Goal: Check status

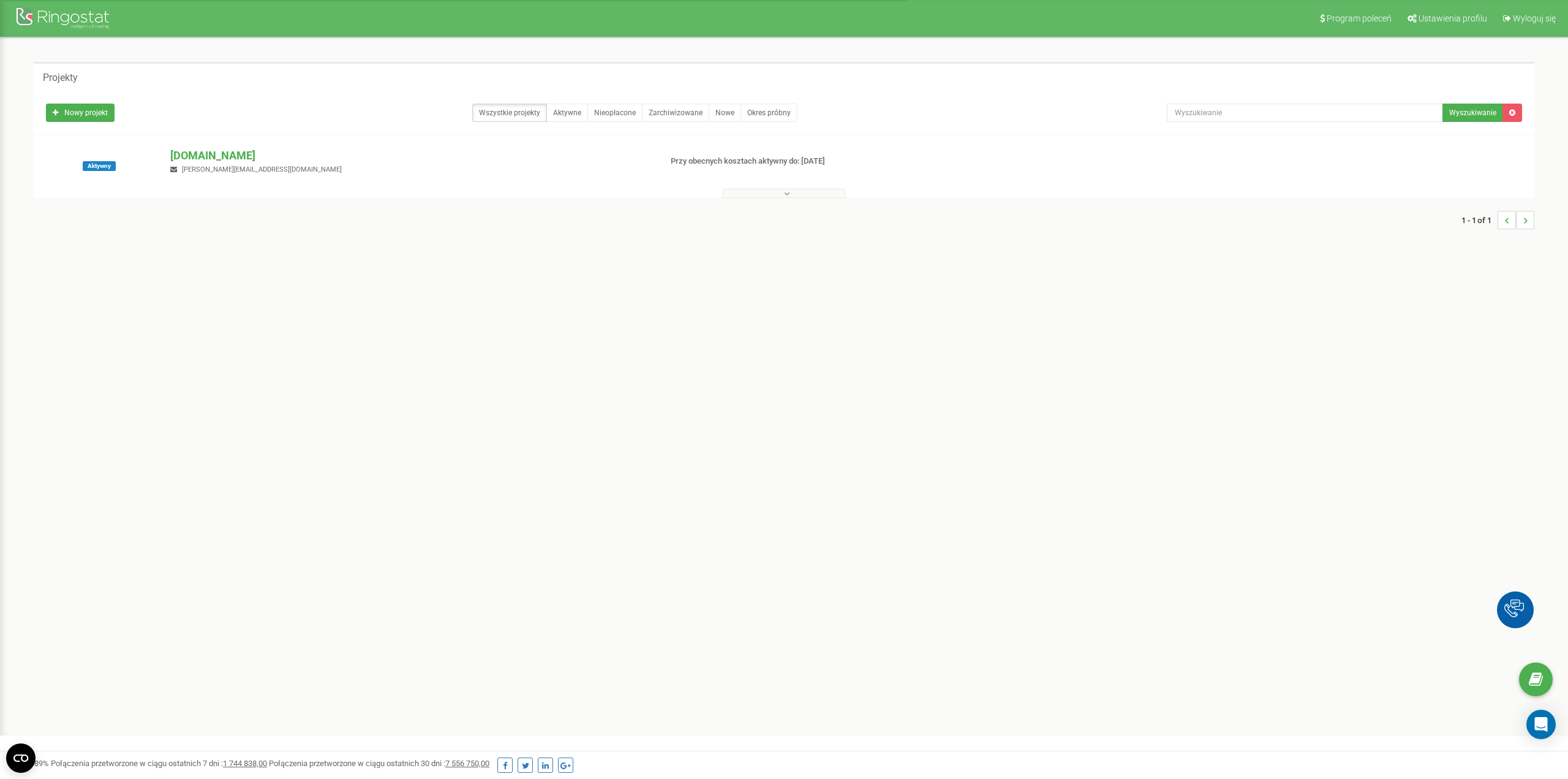
click at [773, 191] on button at bounding box center [784, 193] width 123 height 9
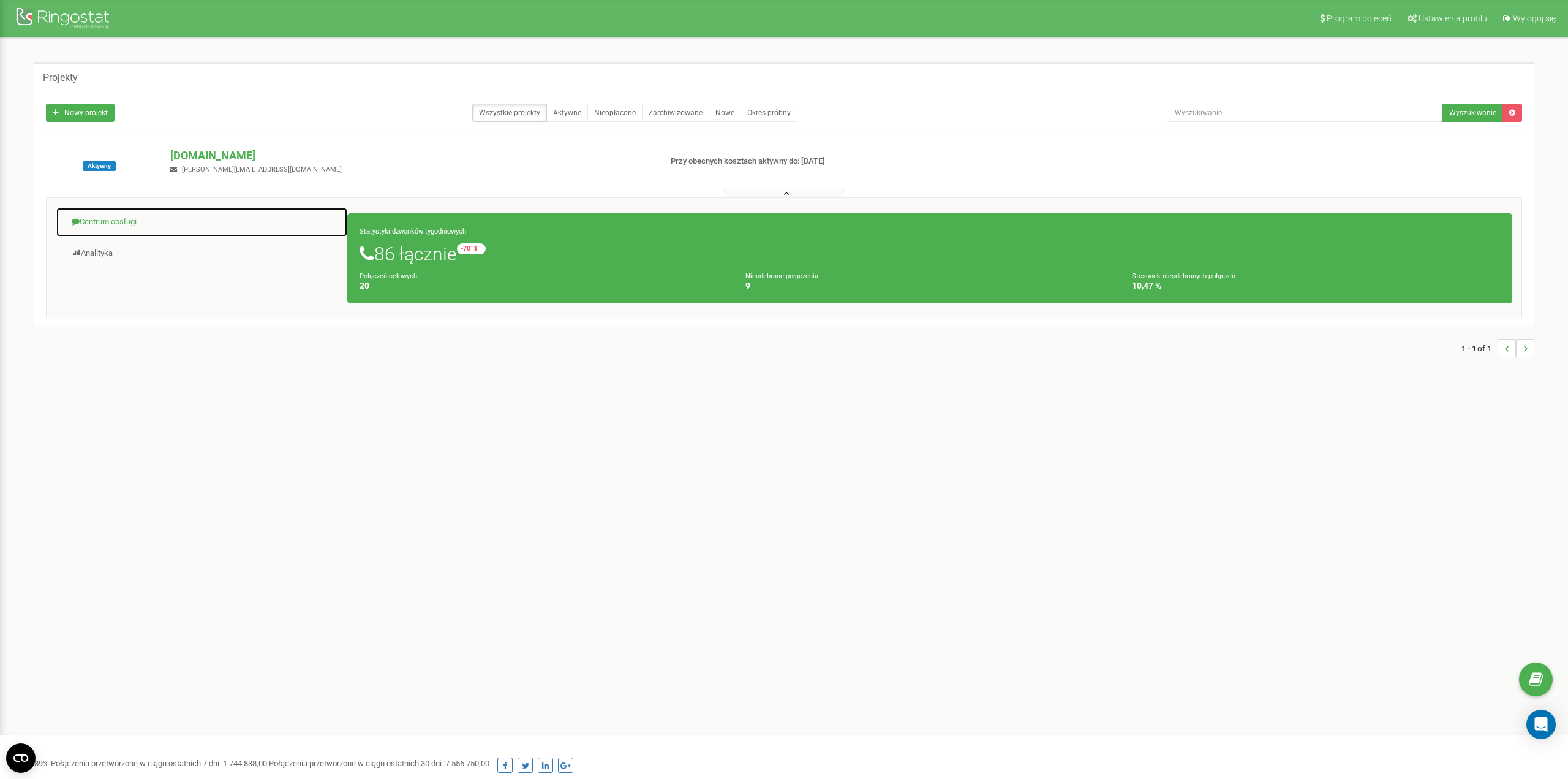
click at [131, 225] on link "Centrum obsługi" at bounding box center [202, 222] width 292 height 30
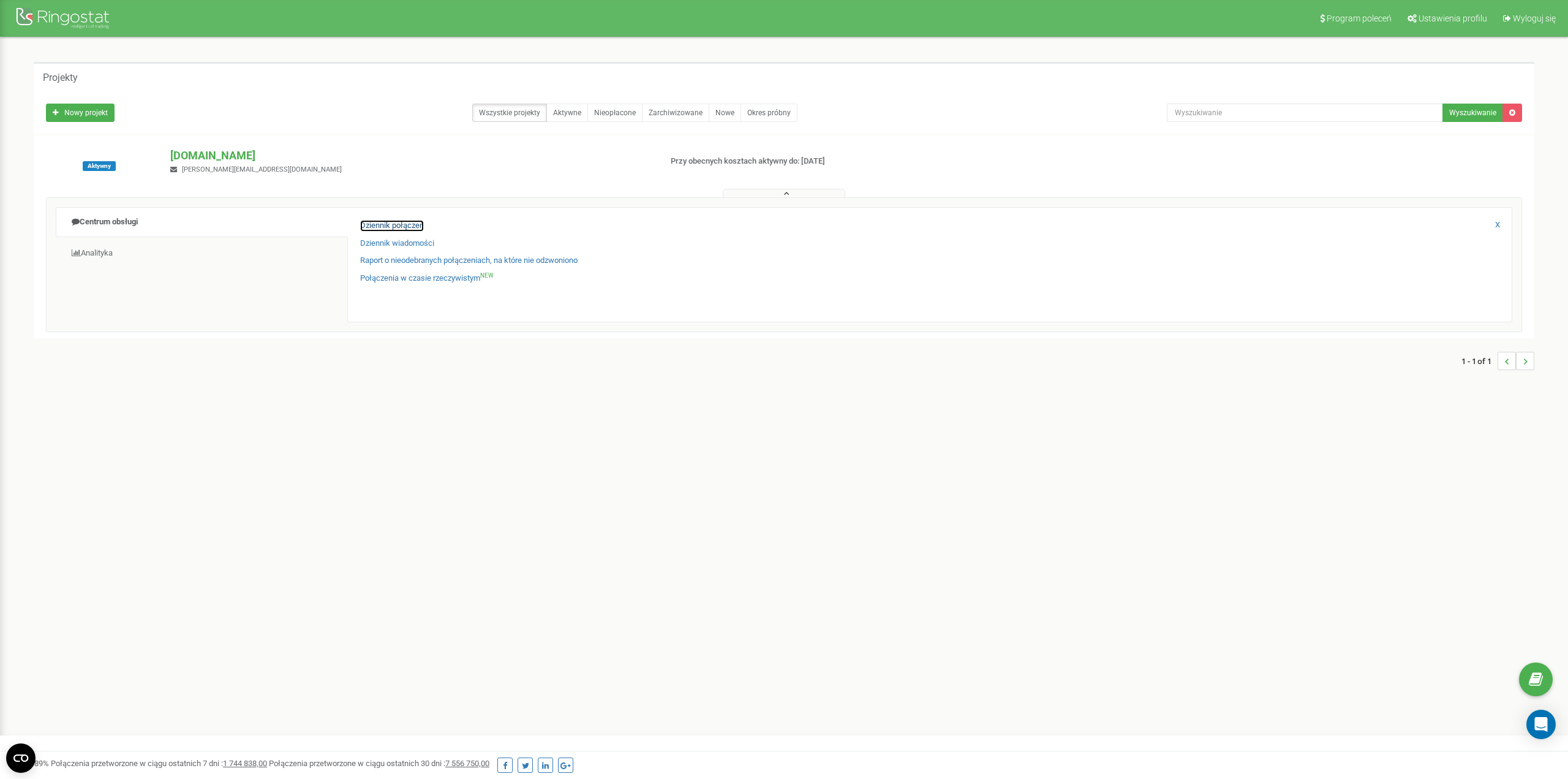
click at [416, 224] on link "Dziennik połączeń" at bounding box center [392, 225] width 64 height 12
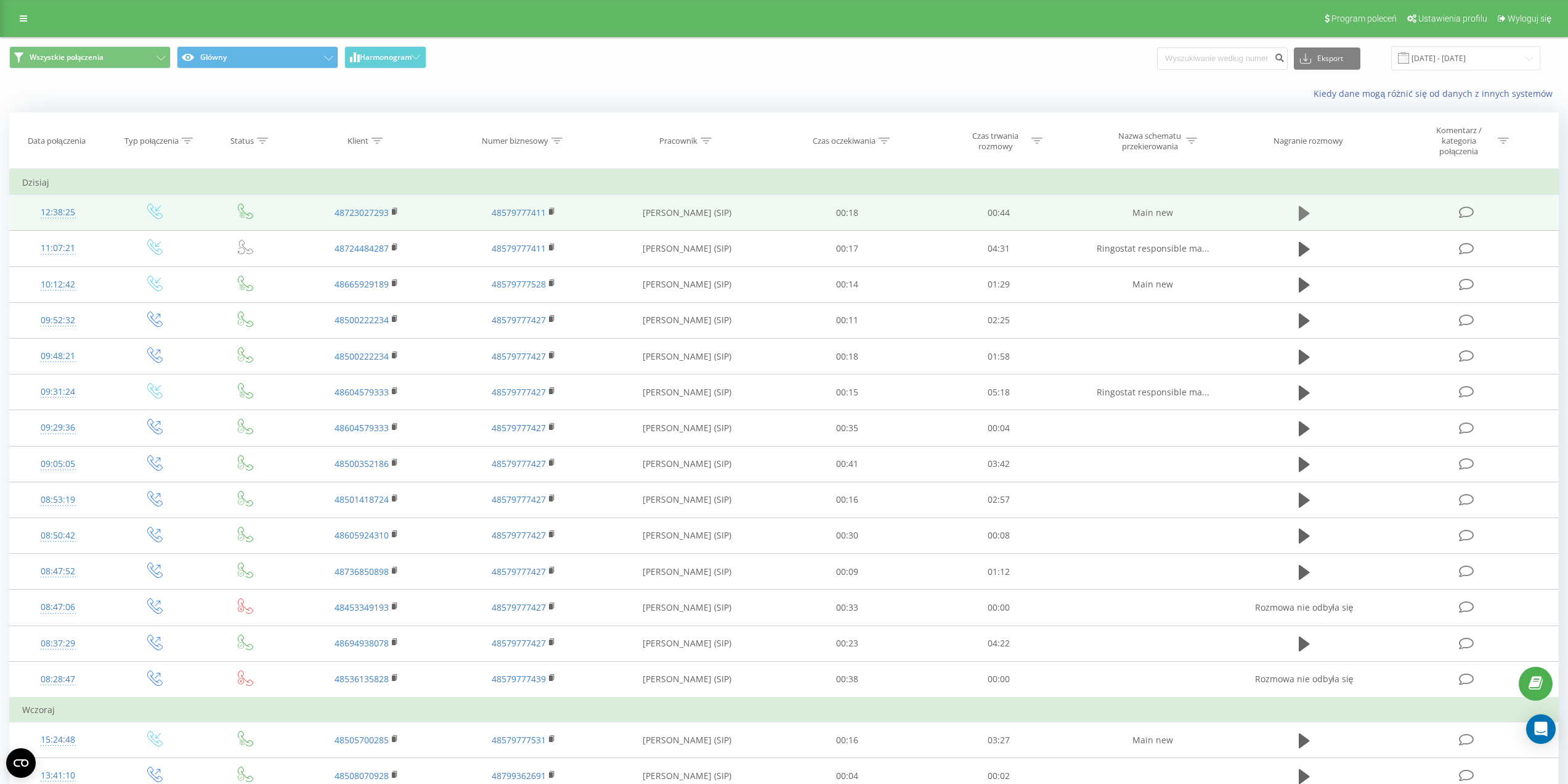
click at [1295, 219] on button at bounding box center [1303, 213] width 18 height 19
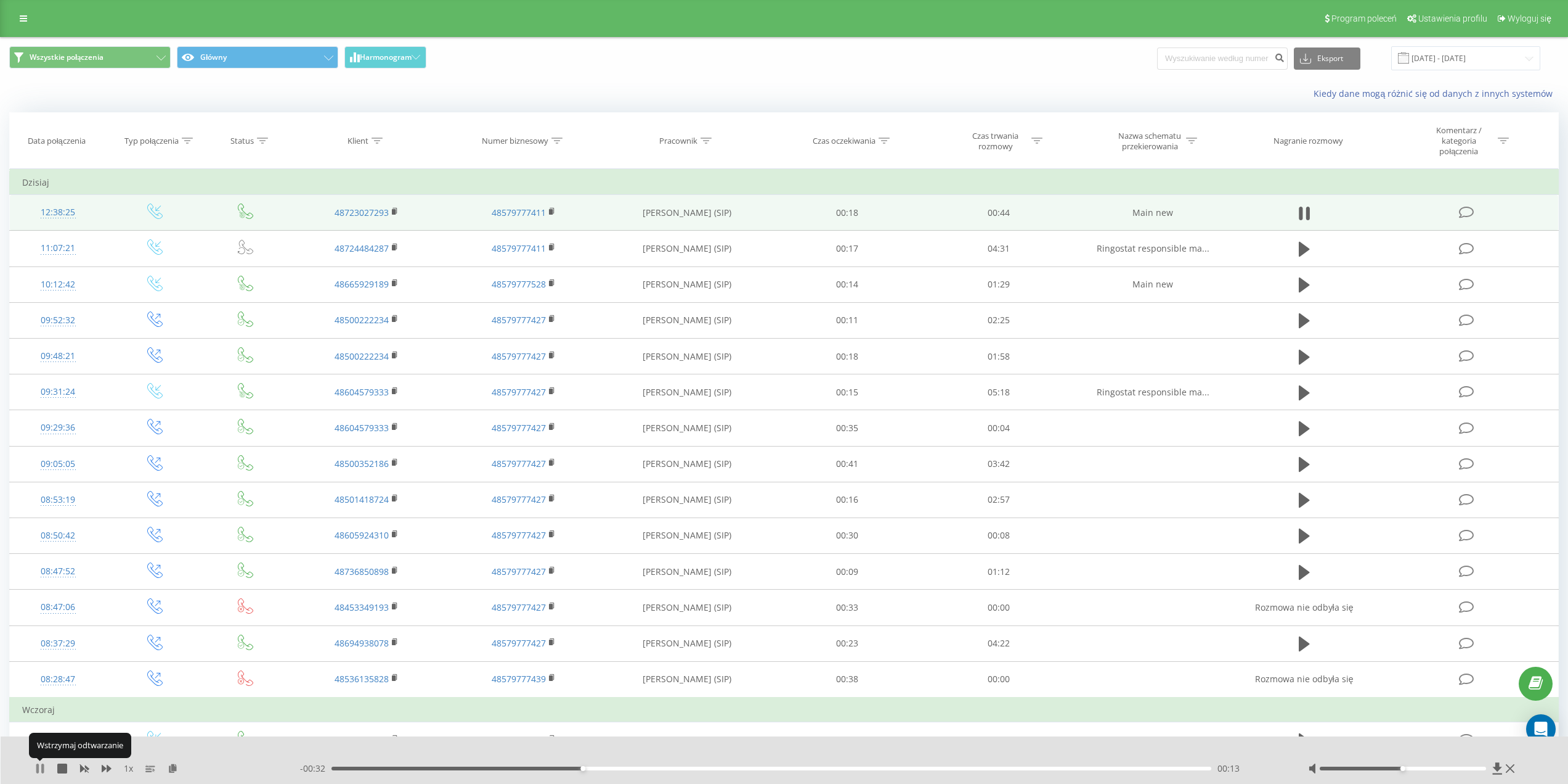
click at [38, 768] on icon at bounding box center [37, 768] width 3 height 10
click at [40, 766] on icon at bounding box center [40, 768] width 8 height 10
click at [38, 765] on icon at bounding box center [37, 768] width 3 height 10
click at [842, 73] on div "Wszystkie połączenia Główny Harmonogram Eksport .csv .xls .xlsx 20.07.2025 - 20…" at bounding box center [784, 58] width 1567 height 41
